Goal: Task Accomplishment & Management: Complete application form

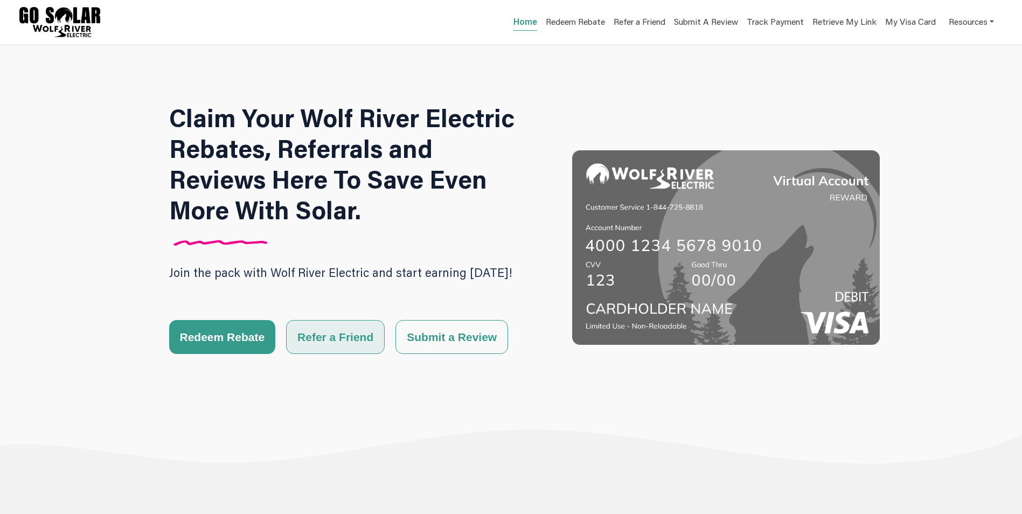
click at [327, 336] on button "Refer a Friend" at bounding box center [335, 337] width 99 height 34
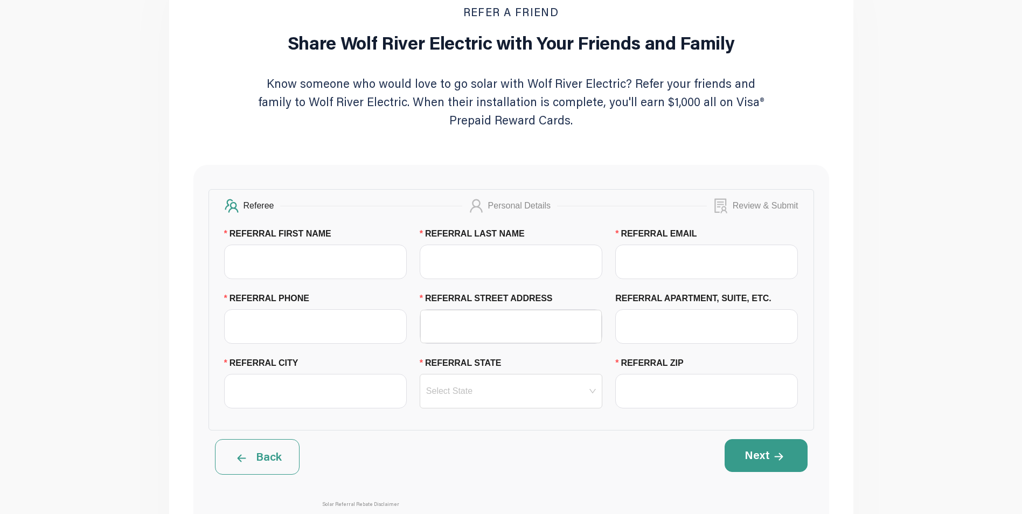
scroll to position [108, 0]
click at [286, 258] on input "REFERRAL FIRST NAME" at bounding box center [315, 261] width 183 height 34
type input "[PERSON_NAME]"
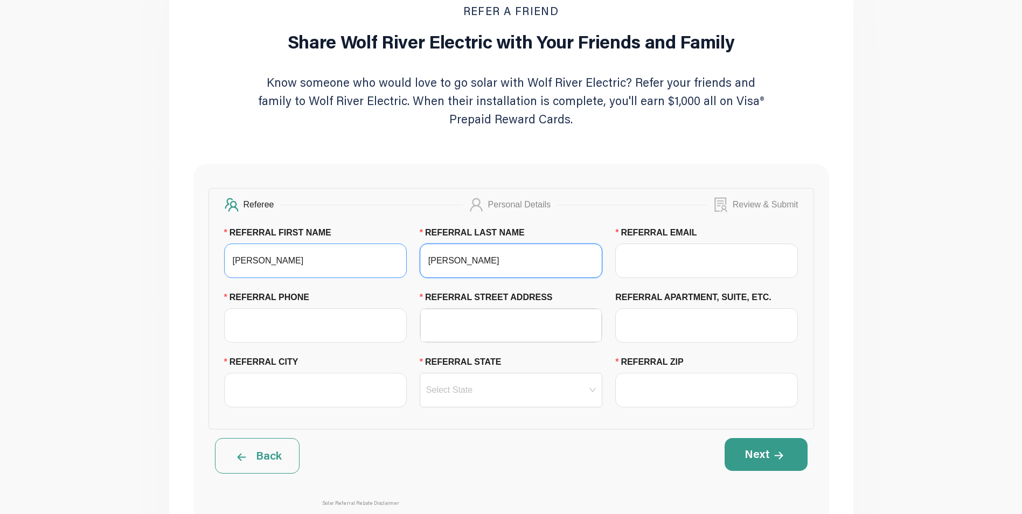
type input "[PERSON_NAME]"
type input "[PERSON_NAME][EMAIL_ADDRESS][PERSON_NAME][DOMAIN_NAME]"
click at [306, 327] on input "REFERRAL PHONE" at bounding box center [315, 325] width 183 height 34
type input "9207468889"
click at [457, 335] on input "REFERRAL STREET ADDRESS" at bounding box center [511, 325] width 169 height 32
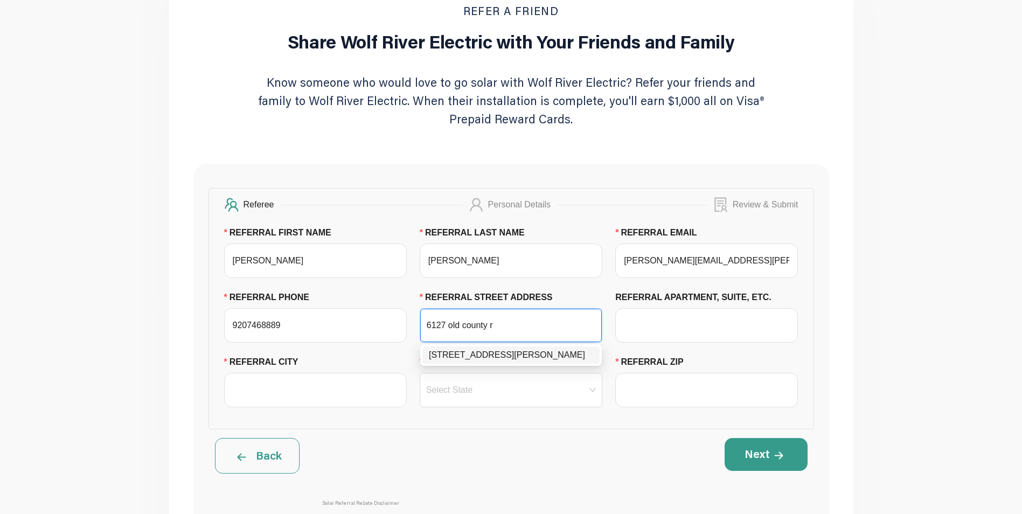
click at [521, 359] on div "[STREET_ADDRESS][PERSON_NAME]" at bounding box center [511, 355] width 164 height 13
type input "6127 [GEOGRAPHIC_DATA]"
type input "[PERSON_NAME][GEOGRAPHIC_DATA]"
type input "54235"
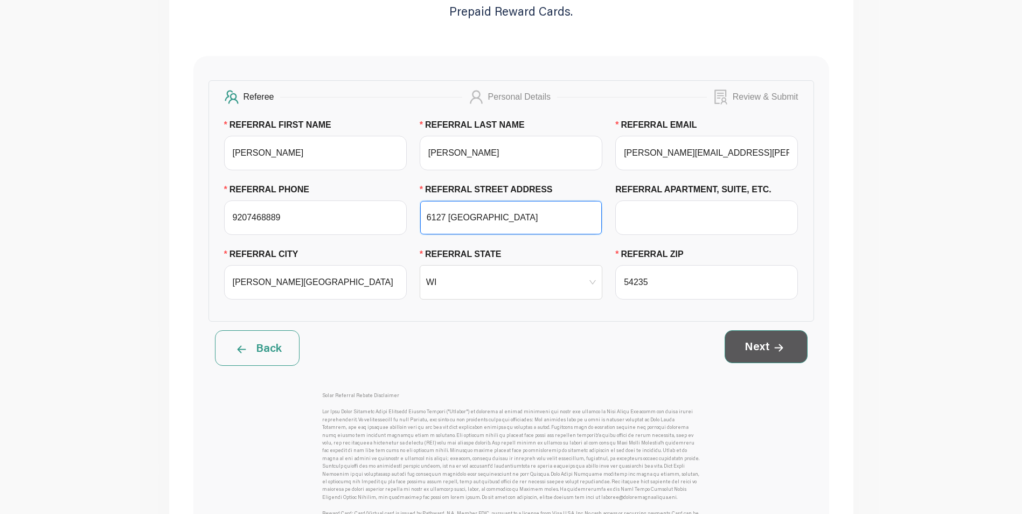
type input "6127 [GEOGRAPHIC_DATA]"
click at [767, 351] on button "Next" at bounding box center [766, 346] width 83 height 32
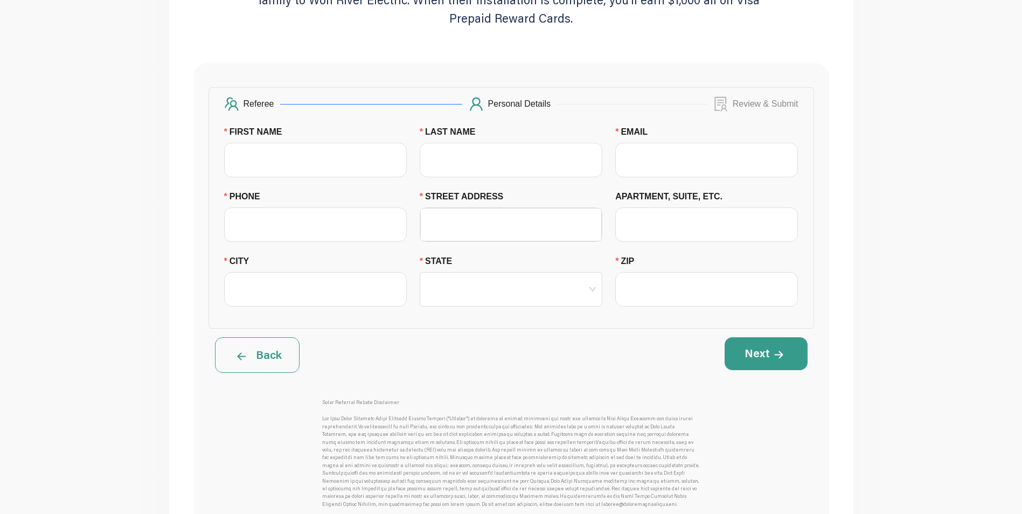
scroll to position [216, 0]
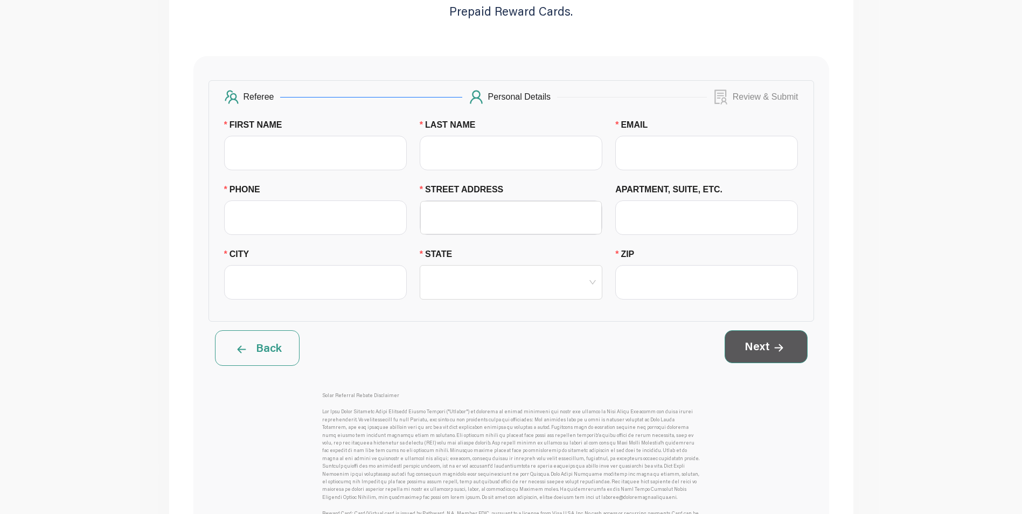
click at [751, 348] on button "Next" at bounding box center [766, 346] width 83 height 32
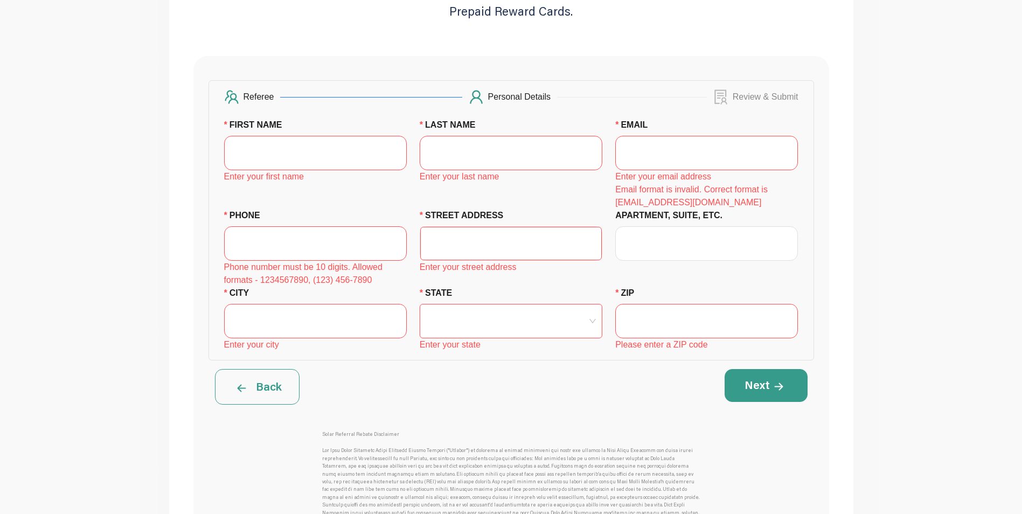
click at [237, 386] on span at bounding box center [242, 386] width 18 height 17
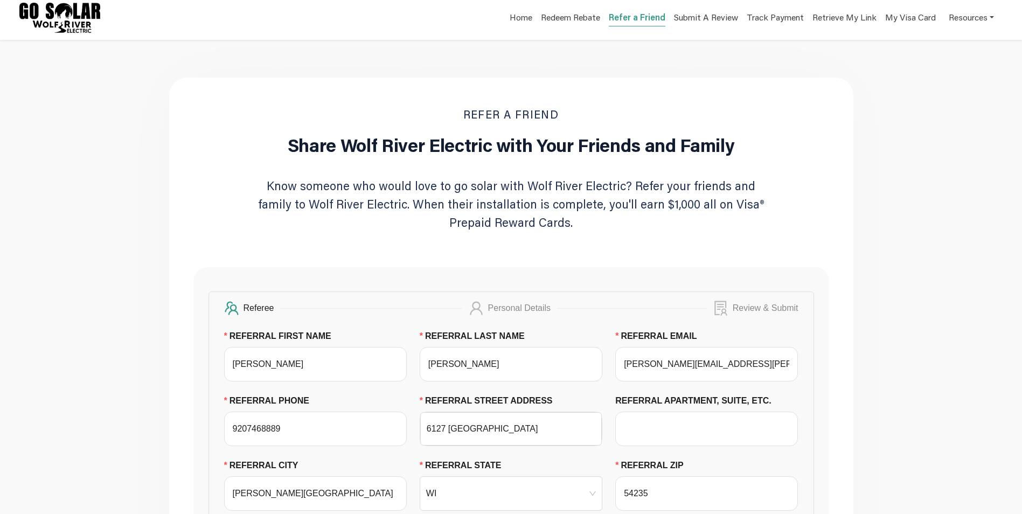
scroll to position [0, 0]
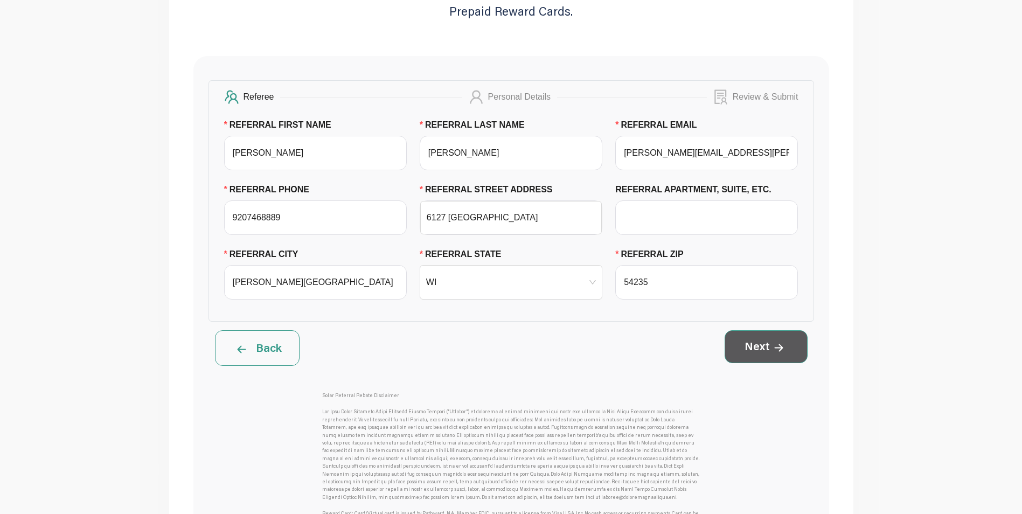
click at [761, 348] on button "Next" at bounding box center [766, 346] width 83 height 32
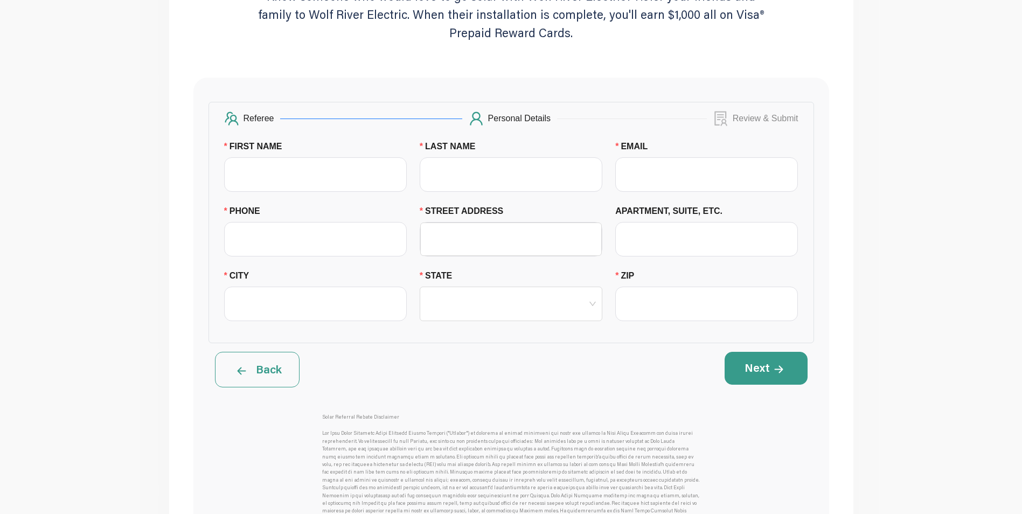
scroll to position [216, 0]
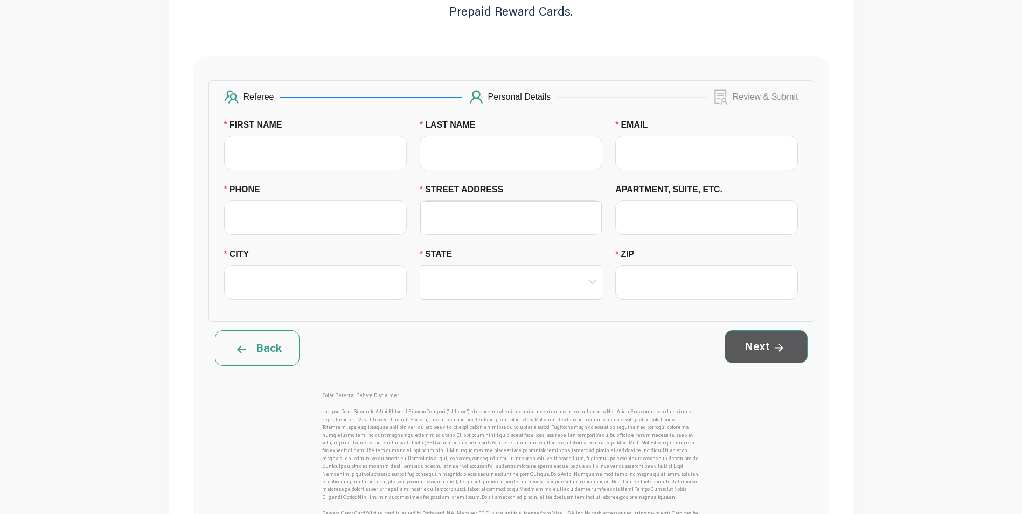
click at [757, 353] on button "Next" at bounding box center [766, 346] width 83 height 32
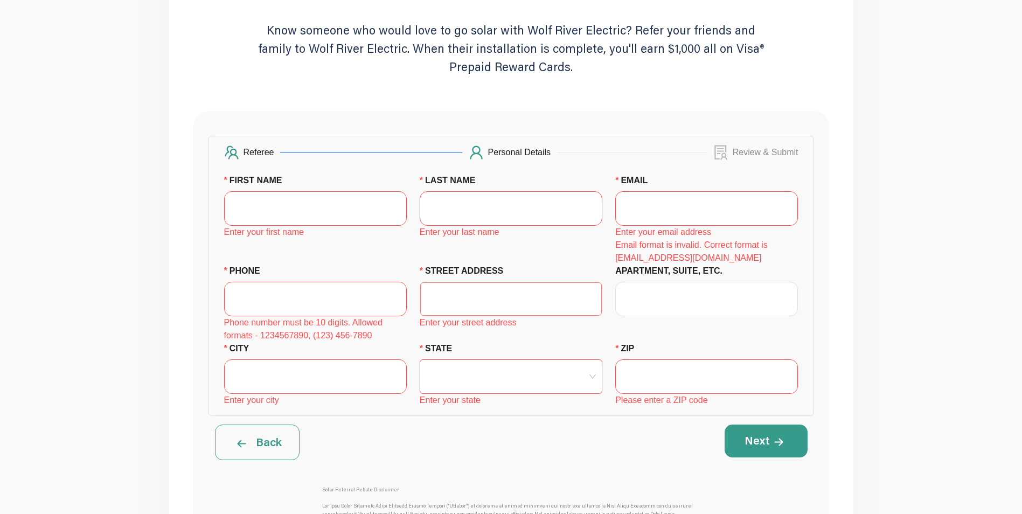
scroll to position [162, 0]
click at [274, 445] on button "Back" at bounding box center [257, 441] width 85 height 36
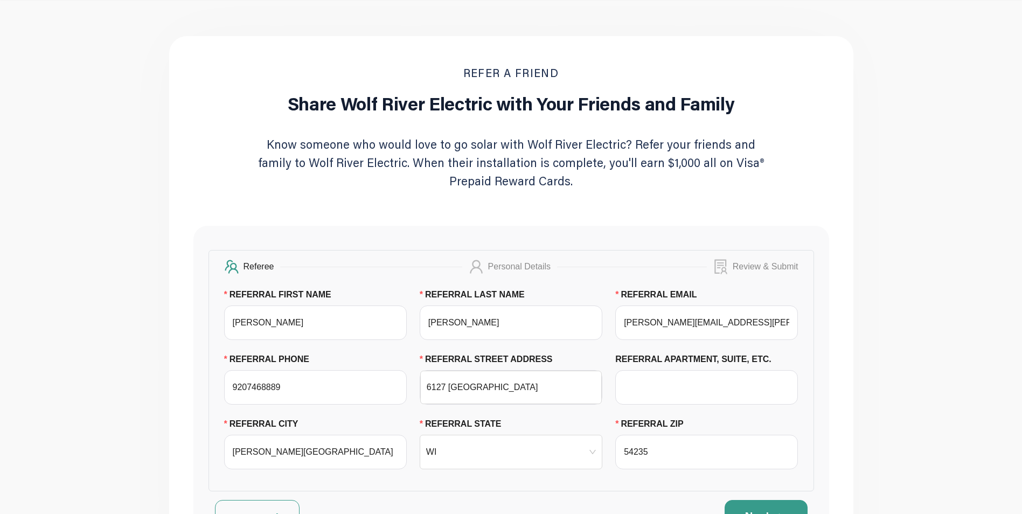
scroll to position [108, 0]
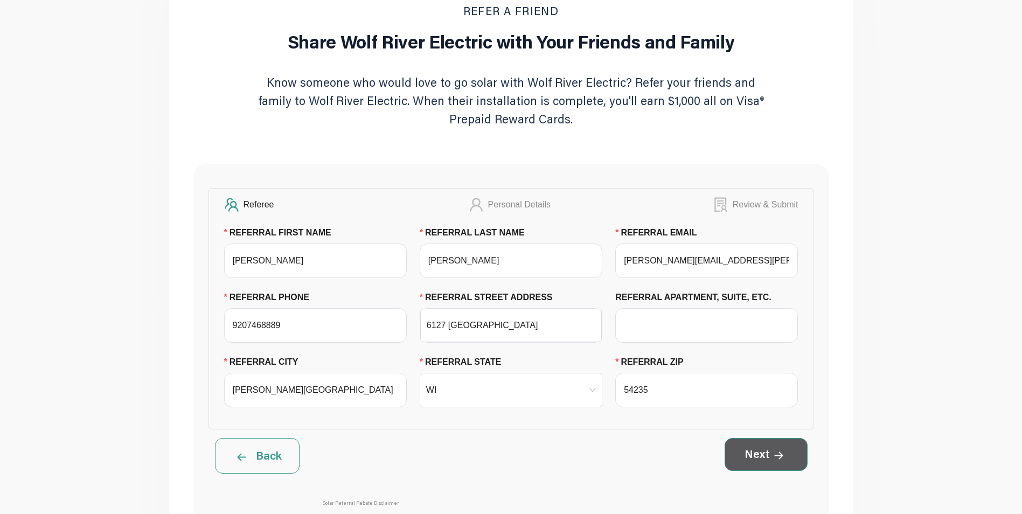
click at [765, 446] on button "Next" at bounding box center [766, 454] width 83 height 32
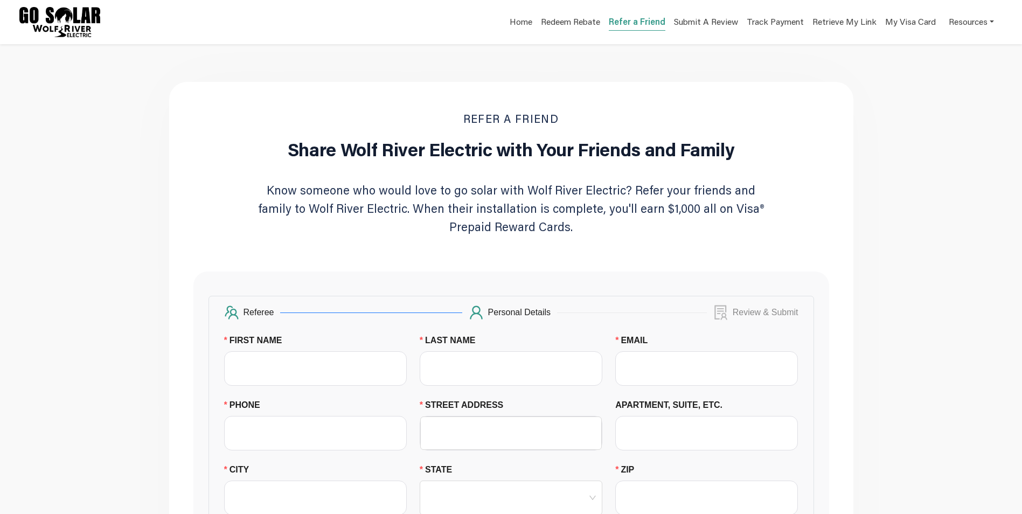
scroll to position [54, 0]
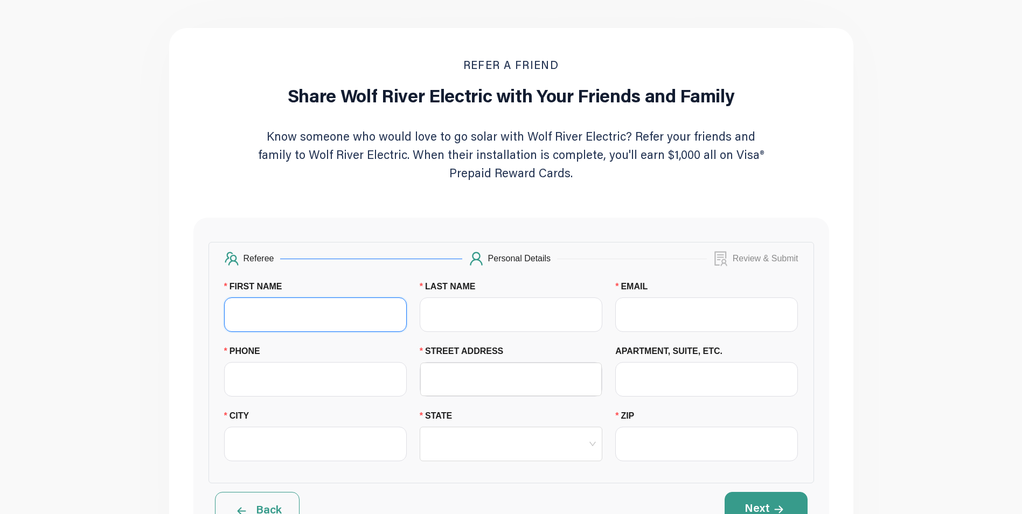
click at [301, 315] on input "FIRST NAME" at bounding box center [315, 315] width 183 height 34
type input "[PERSON_NAME]"
type input "[EMAIL_ADDRESS][DOMAIN_NAME]"
type input "9202412657"
click at [448, 316] on input "LAST NAME" at bounding box center [511, 315] width 183 height 34
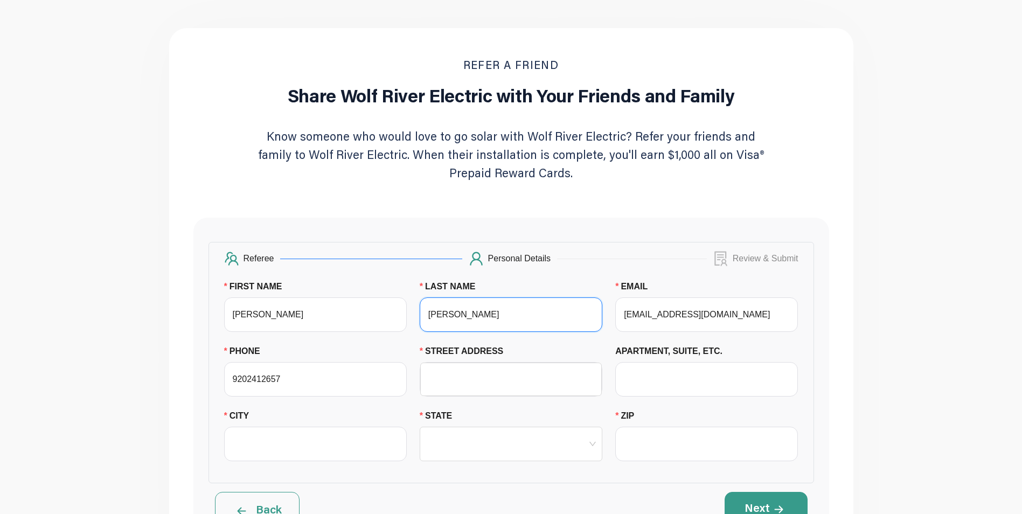
type input "[PERSON_NAME]"
click at [398, 275] on div "Referee Personal Details Review & Submit FIRST NAME [PERSON_NAME] LAST NAME [PE…" at bounding box center [512, 363] width 606 height 242
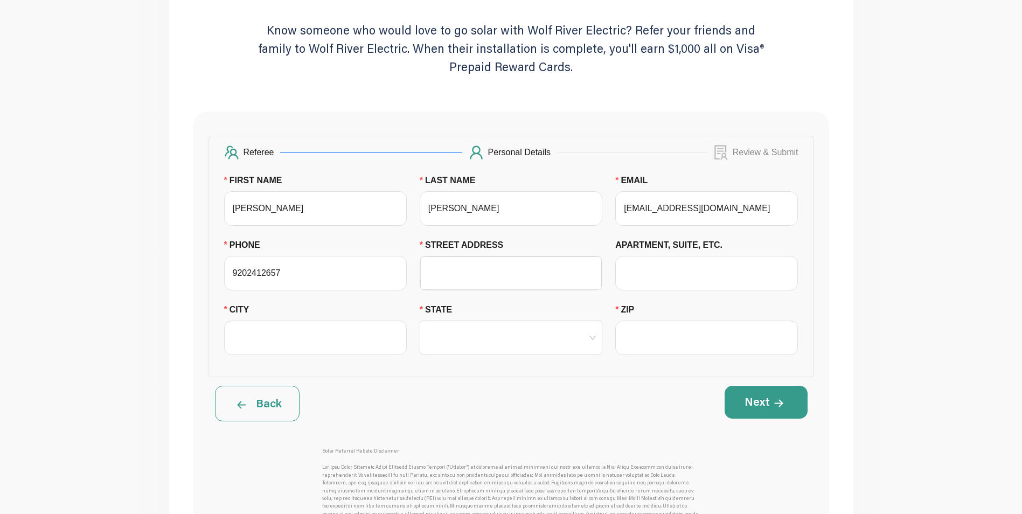
scroll to position [162, 0]
drag, startPoint x: 447, startPoint y: 278, endPoint x: 447, endPoint y: 284, distance: 6.0
click at [447, 282] on input "STREET ADDRESS" at bounding box center [511, 271] width 169 height 32
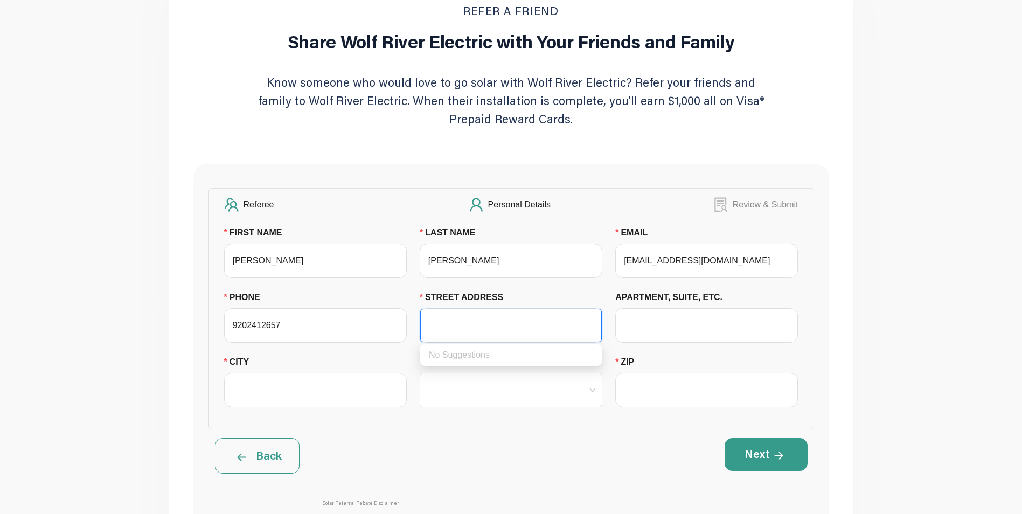
click at [251, 468] on button "Back" at bounding box center [257, 456] width 85 height 36
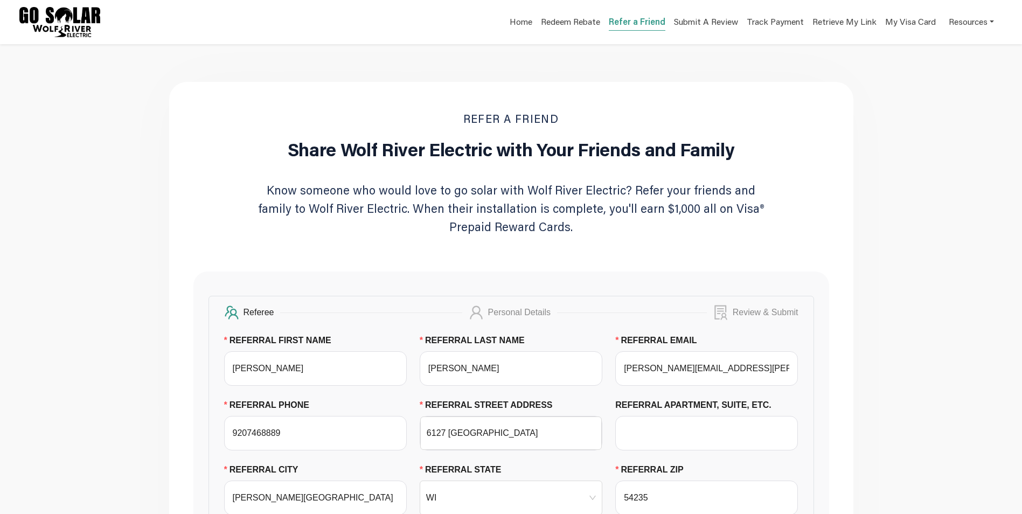
scroll to position [54, 0]
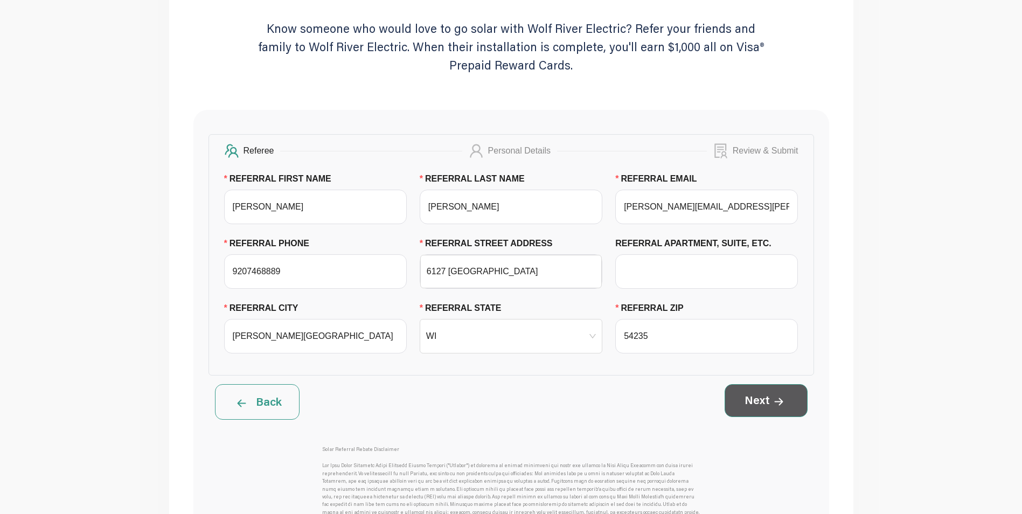
click at [763, 406] on button "Next" at bounding box center [766, 400] width 83 height 32
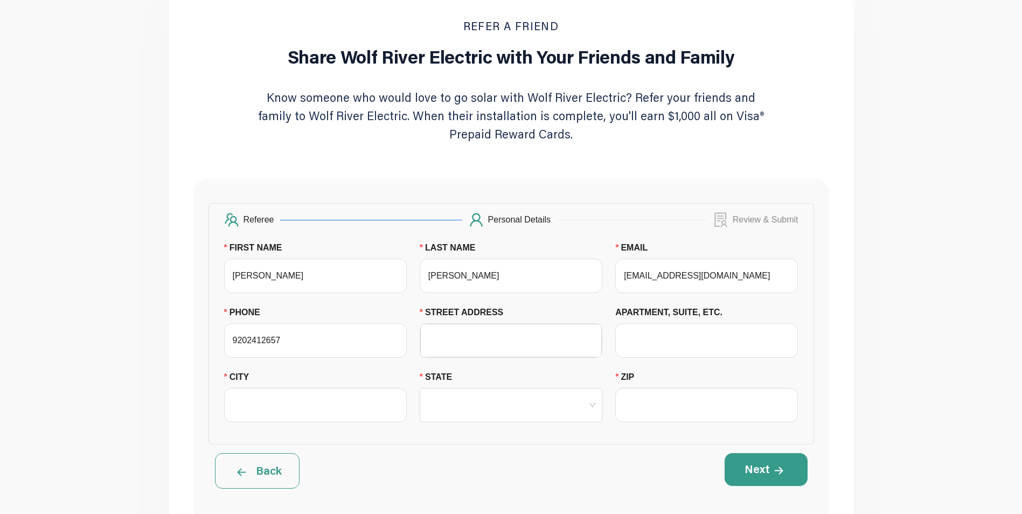
scroll to position [108, 0]
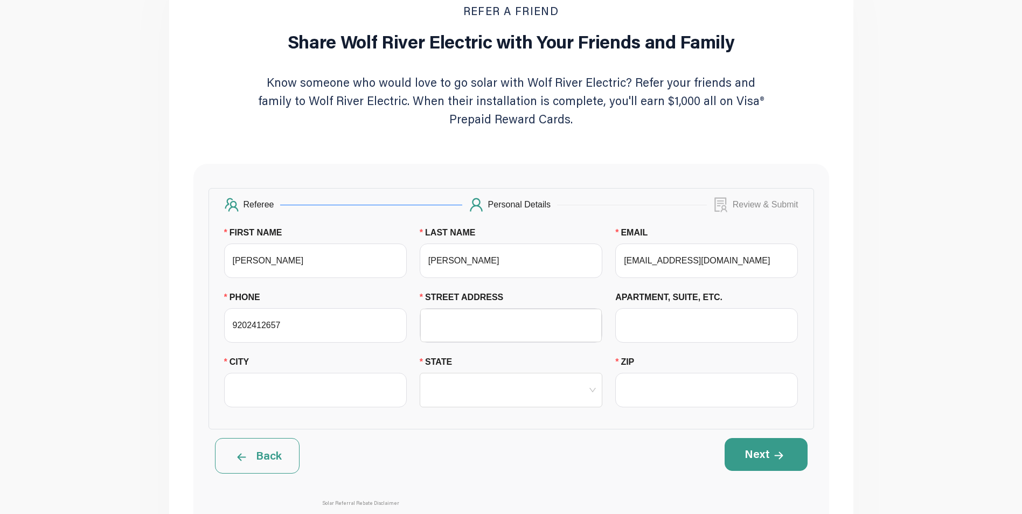
click at [269, 470] on button "Back" at bounding box center [257, 456] width 85 height 36
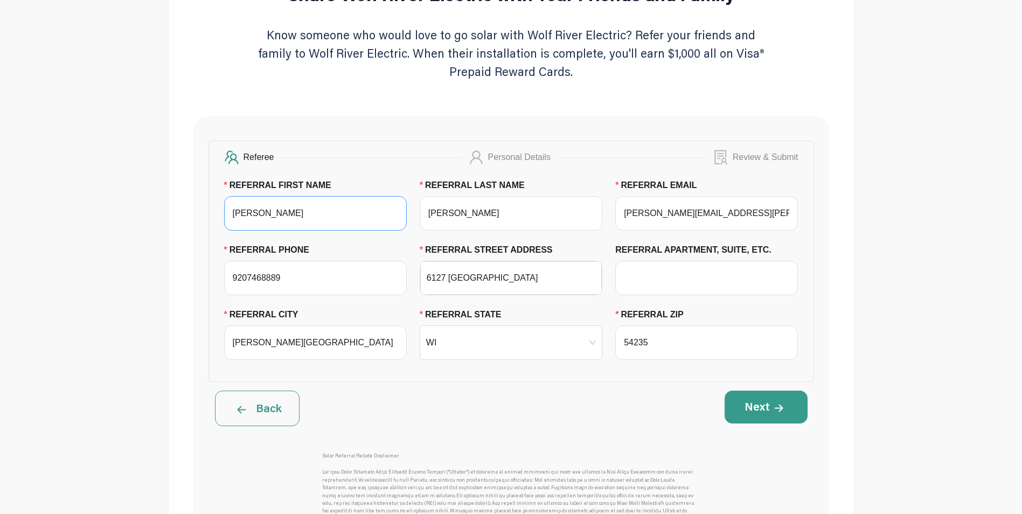
scroll to position [162, 0]
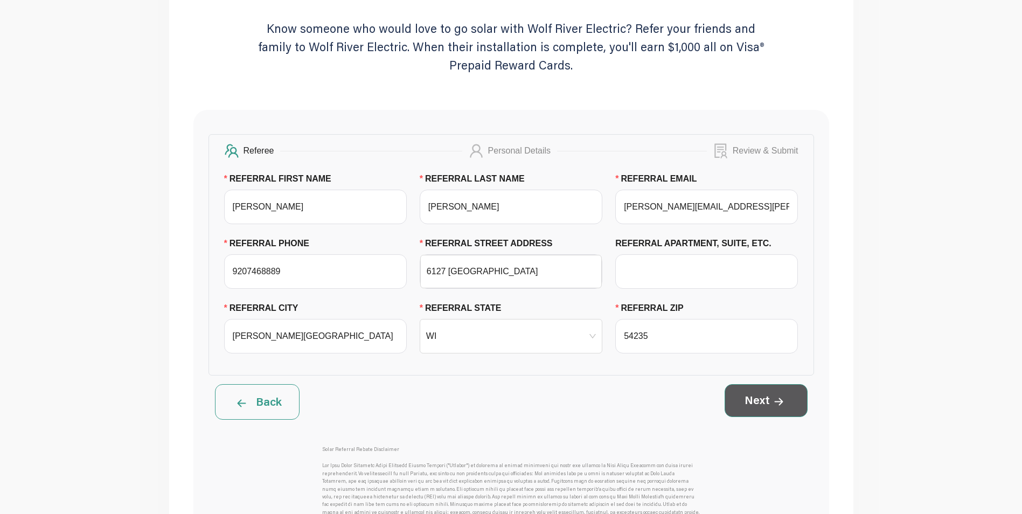
click at [767, 403] on button "Next" at bounding box center [766, 400] width 83 height 32
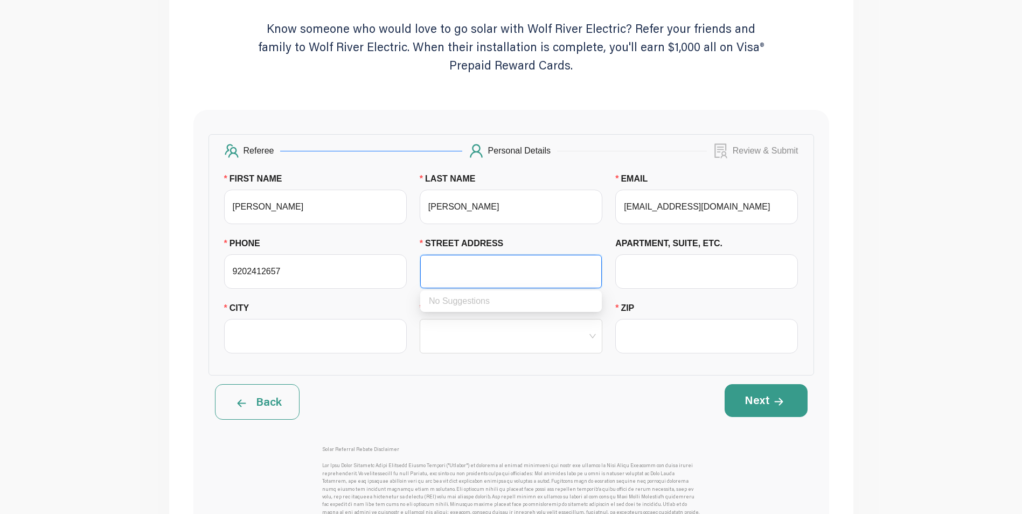
click at [458, 272] on input "STREET ADDRESS" at bounding box center [511, 271] width 169 height 32
type input "[STREET_ADDRESS]"
click at [353, 328] on input "CITY" at bounding box center [315, 336] width 183 height 34
type input "Oshkosh"
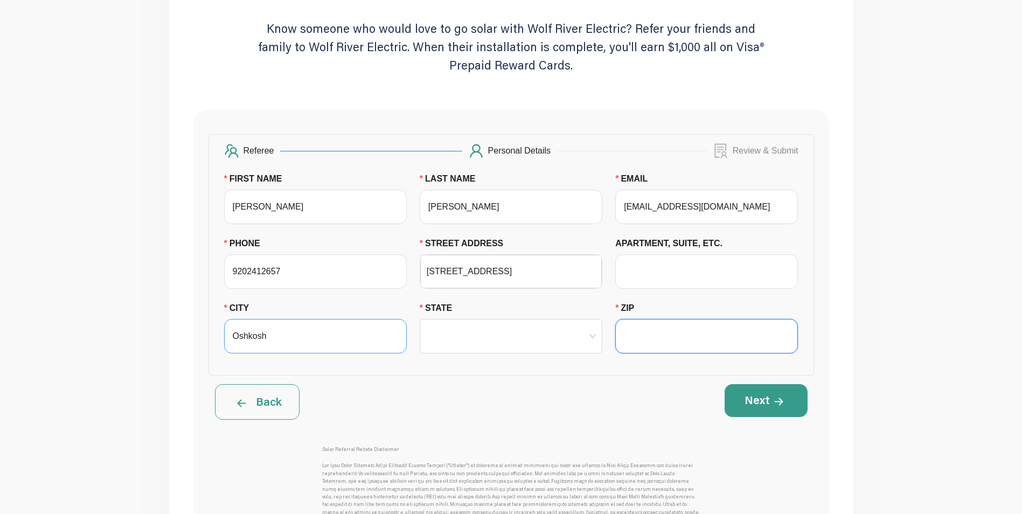
type input "54901"
click at [473, 350] on input "STATE" at bounding box center [511, 336] width 170 height 33
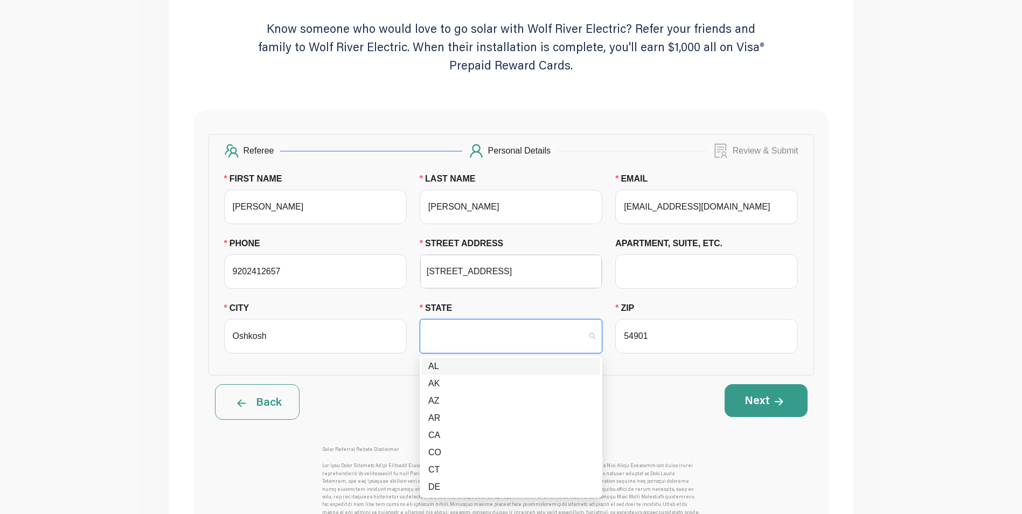
type input "w"
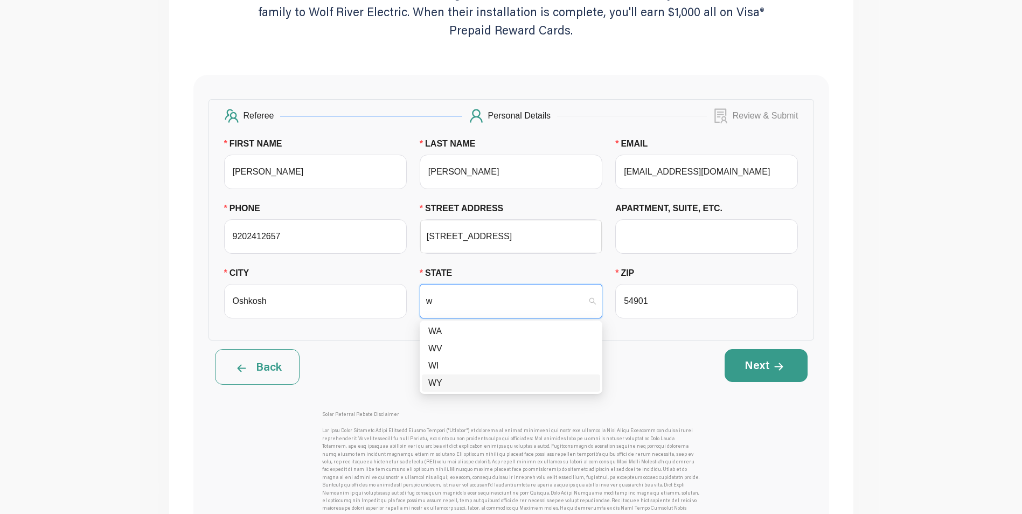
scroll to position [216, 0]
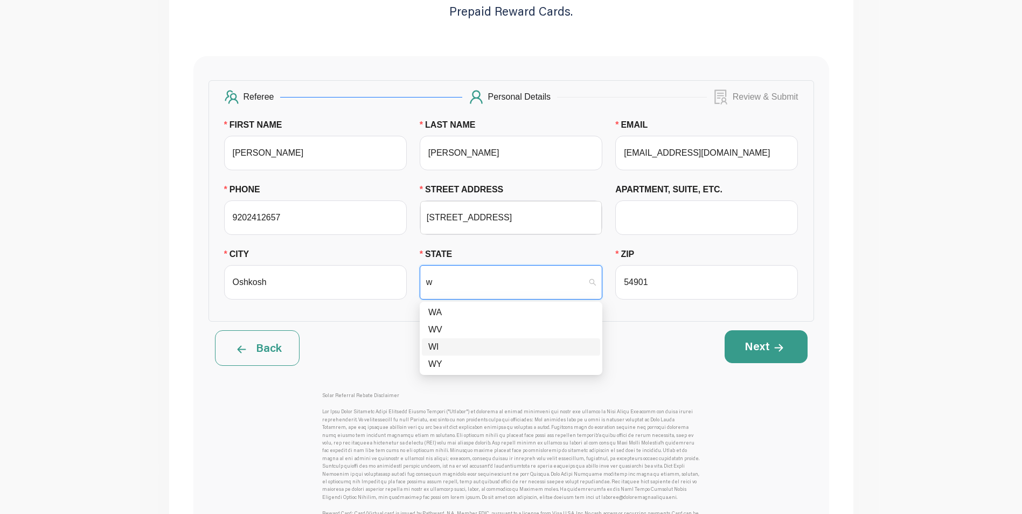
click at [432, 348] on div "WI" at bounding box center [510, 347] width 165 height 13
click at [762, 343] on button "Next" at bounding box center [766, 346] width 83 height 32
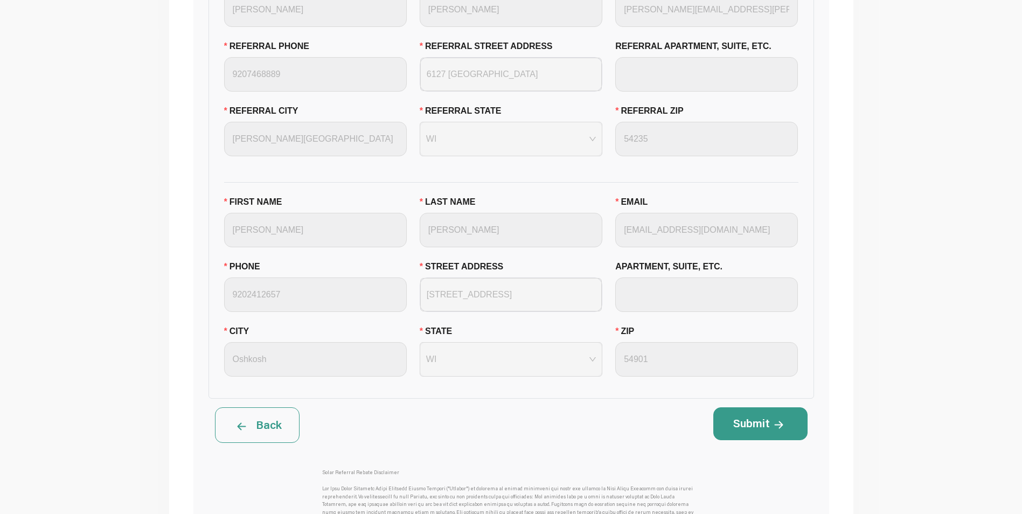
scroll to position [431, 0]
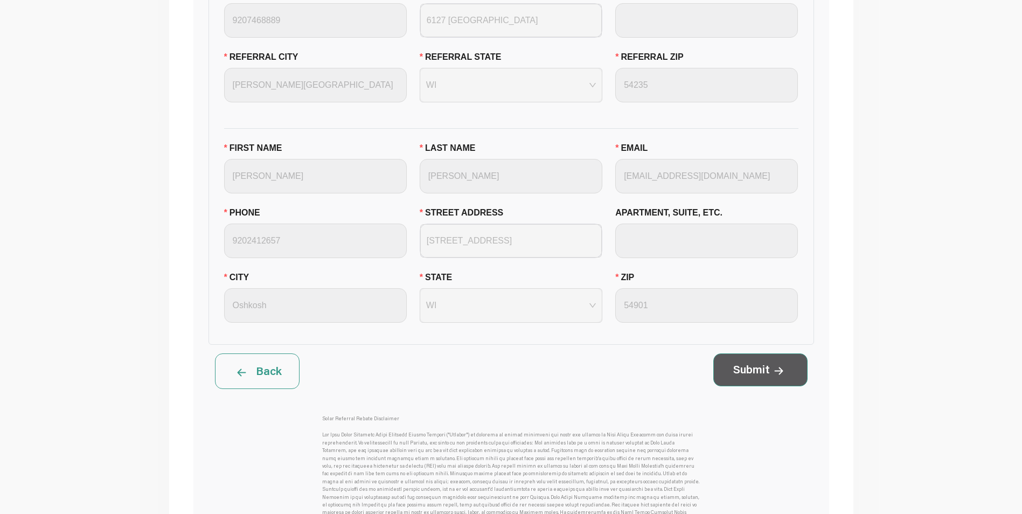
click at [750, 368] on button "Submit" at bounding box center [761, 370] width 94 height 32
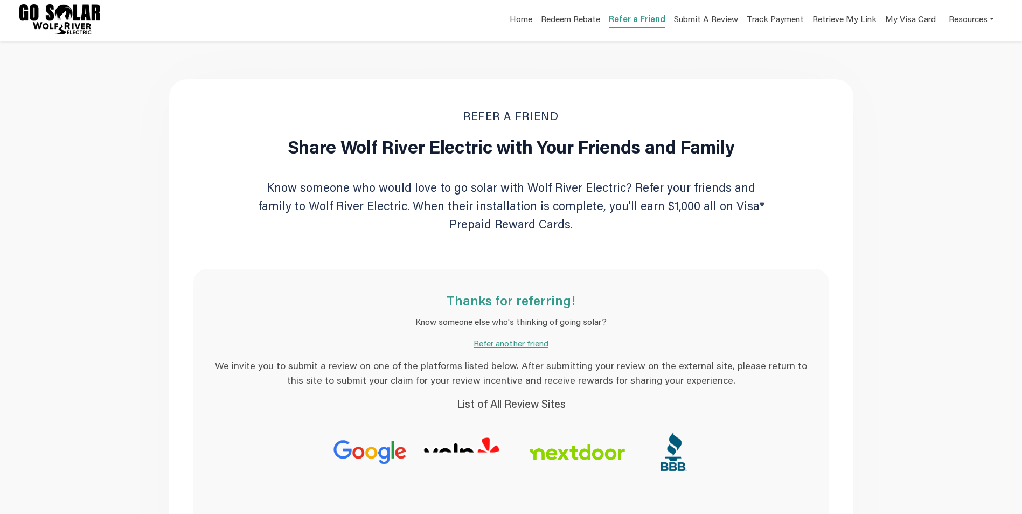
scroll to position [0, 0]
